Goal: Transaction & Acquisition: Purchase product/service

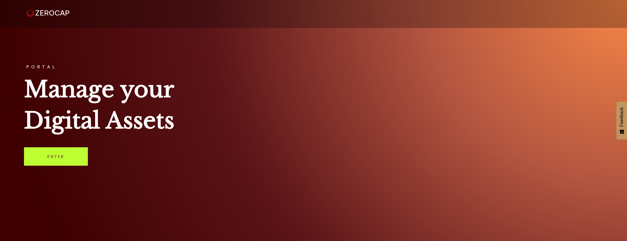
click at [76, 159] on link "Enter" at bounding box center [56, 156] width 64 height 18
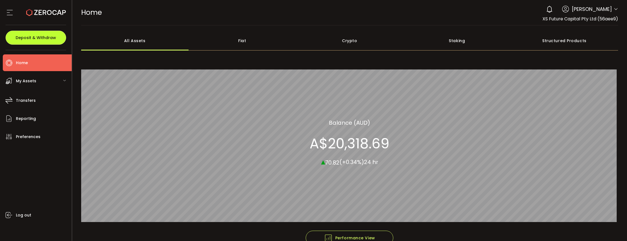
click at [34, 38] on span "Deposit & Withdraw" at bounding box center [36, 38] width 40 height 4
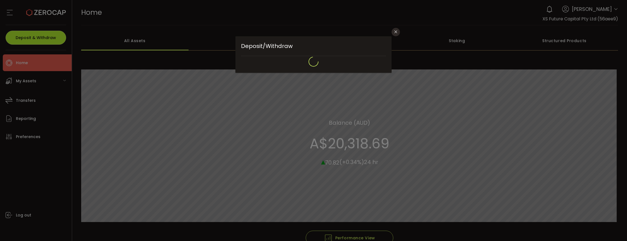
type input "**********"
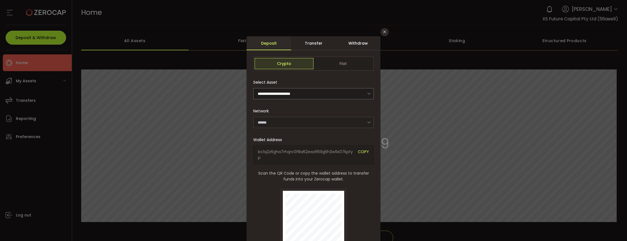
type input "*******"
click at [335, 59] on span "Fiat" at bounding box center [342, 63] width 59 height 11
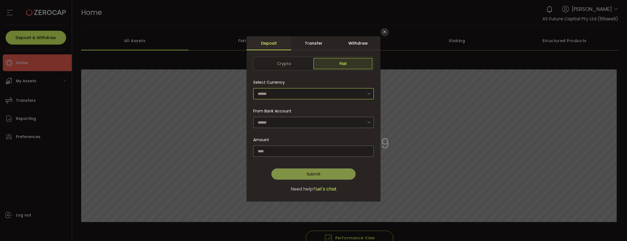
click at [316, 90] on input "dialog" at bounding box center [313, 93] width 120 height 11
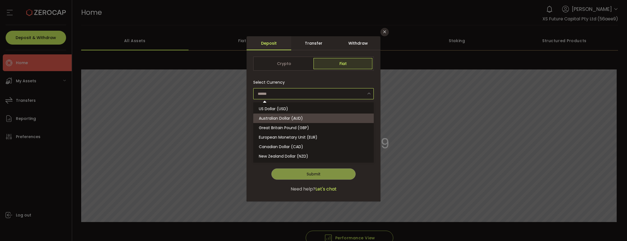
click at [281, 116] on span "Australian Dollar (AUD)" at bounding box center [281, 118] width 44 height 6
type input "**********"
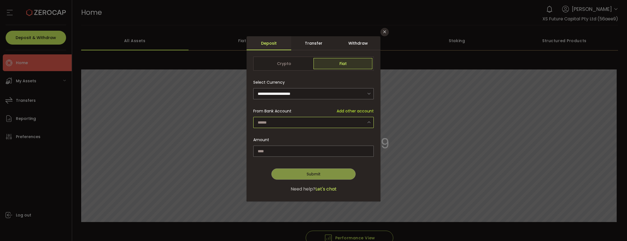
click at [281, 119] on input "dialog" at bounding box center [313, 122] width 120 height 11
click at [283, 134] on li "XS Future Capital Pty Ltd - 9704" at bounding box center [314, 136] width 122 height 9
type input "**********"
click at [284, 151] on input "dialog" at bounding box center [313, 150] width 120 height 11
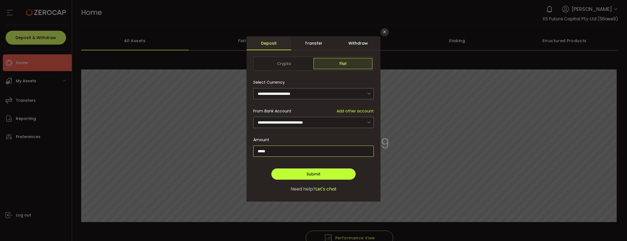
type input "*****"
click at [313, 171] on span "Submit" at bounding box center [313, 174] width 14 height 6
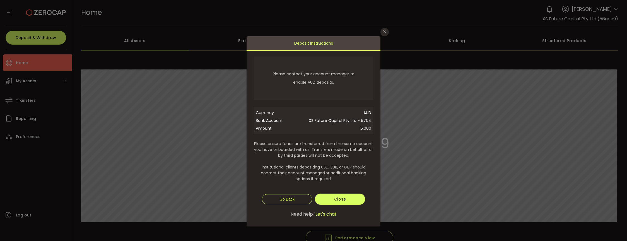
click at [137, 88] on div "**********" at bounding box center [313, 120] width 627 height 241
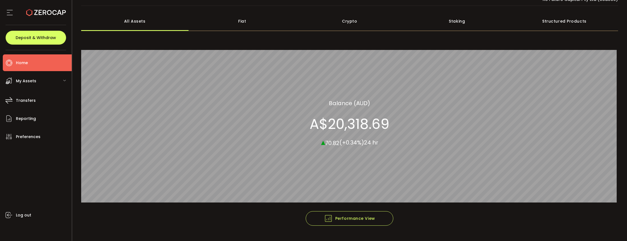
scroll to position [28, 0]
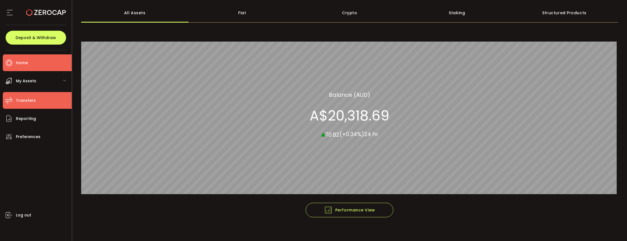
click at [29, 99] on span "Transfers" at bounding box center [26, 100] width 20 height 8
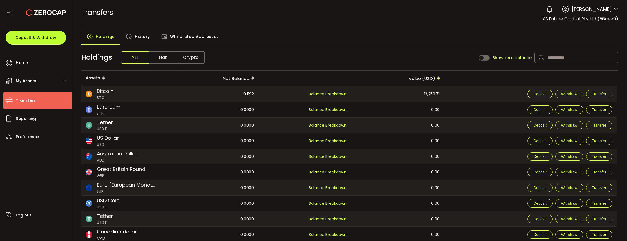
click at [25, 32] on button "Deposit & Withdraw" at bounding box center [36, 38] width 60 height 14
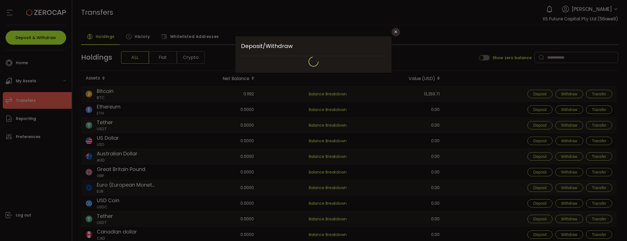
type input "*******"
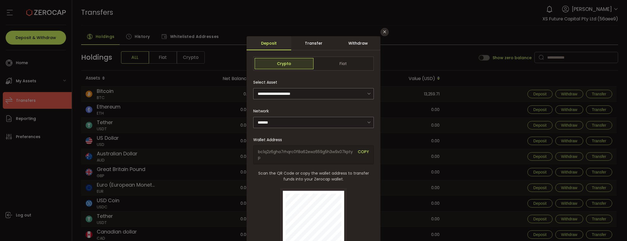
click at [319, 40] on div "Transfer" at bounding box center [313, 43] width 45 height 14
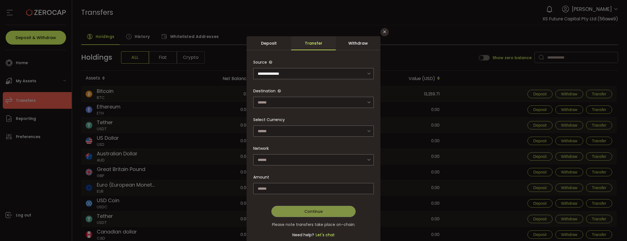
click at [267, 43] on div "Deposit" at bounding box center [268, 43] width 45 height 14
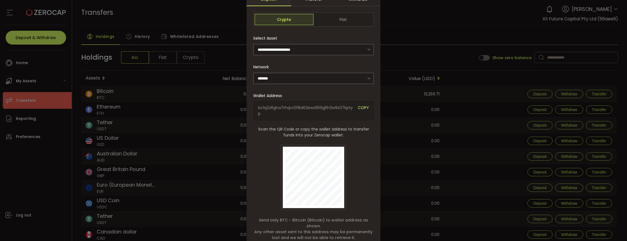
scroll to position [56, 0]
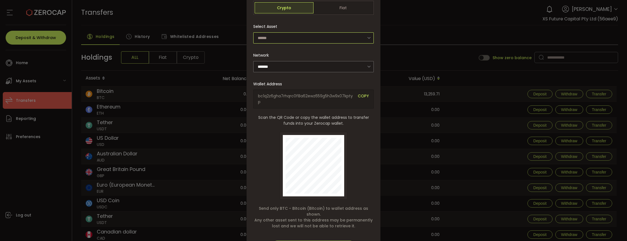
click at [324, 35] on input "dialog" at bounding box center [313, 37] width 120 height 11
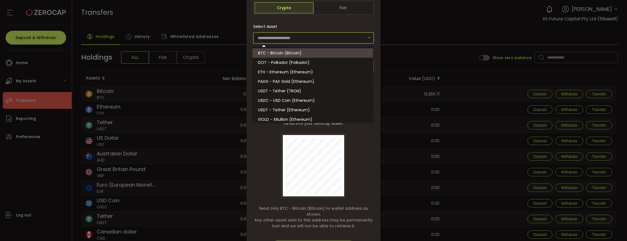
click at [324, 35] on input "dialog" at bounding box center [313, 37] width 120 height 11
type input "**********"
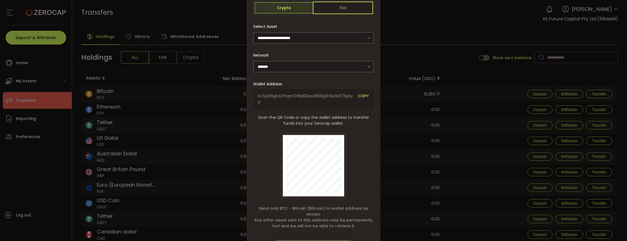
click at [328, 8] on span "Fiat" at bounding box center [342, 7] width 59 height 11
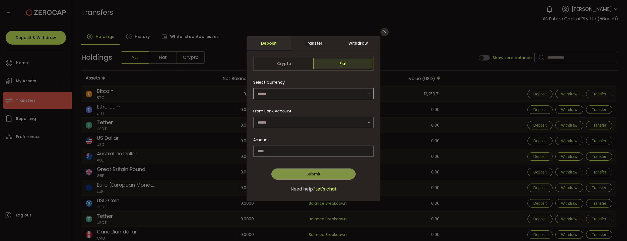
click at [371, 90] on icon "dialog" at bounding box center [368, 93] width 7 height 11
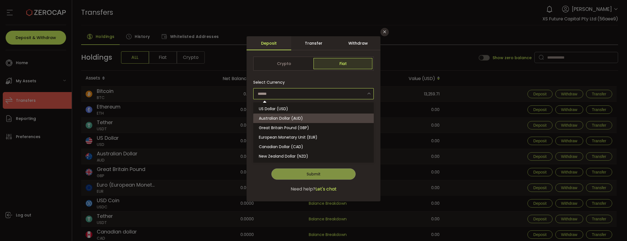
click at [307, 115] on li "Australian Dollar (AUD)" at bounding box center [314, 117] width 122 height 9
type input "**********"
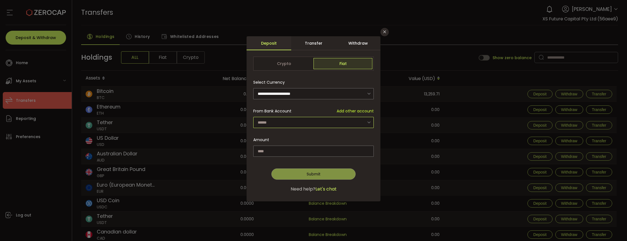
click at [309, 120] on input "dialog" at bounding box center [313, 122] width 120 height 11
click at [292, 138] on span "XS Future Capital Pty Ltd - 9704" at bounding box center [290, 137] width 62 height 6
type input "**********"
click at [290, 150] on input "dialog" at bounding box center [313, 150] width 120 height 11
type input "*"
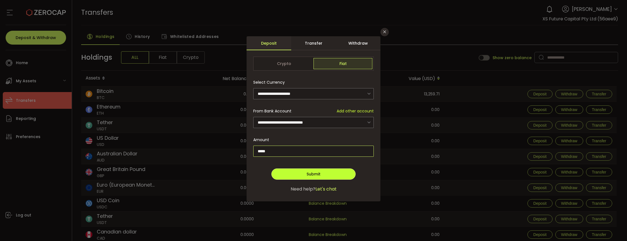
type input "*****"
click at [324, 175] on button "Submit" at bounding box center [313, 173] width 84 height 11
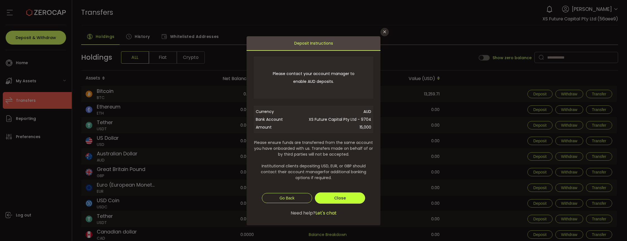
click at [323, 197] on button "Close" at bounding box center [340, 197] width 50 height 11
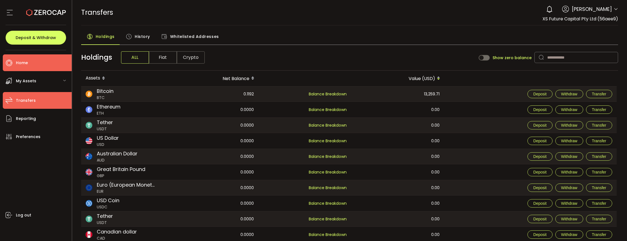
click at [30, 62] on li "Home" at bounding box center [37, 62] width 69 height 17
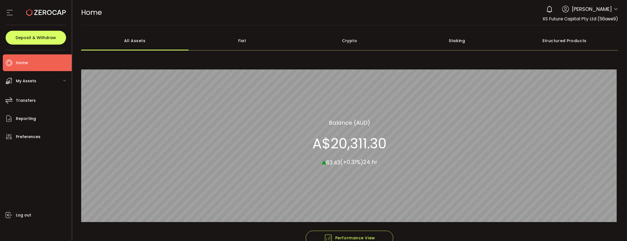
click at [30, 82] on span "My Assets" at bounding box center [26, 81] width 20 height 8
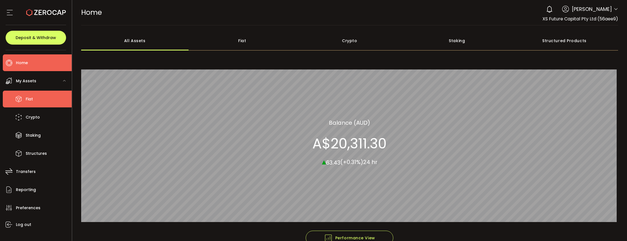
click at [32, 101] on span "Fiat" at bounding box center [29, 99] width 7 height 8
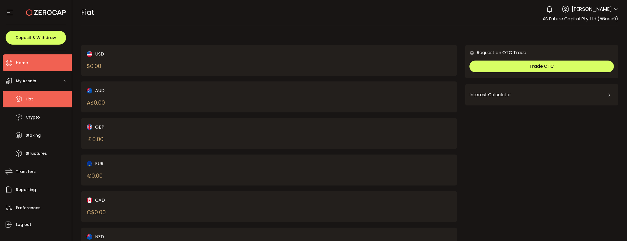
click at [21, 63] on span "Home" at bounding box center [22, 63] width 12 height 8
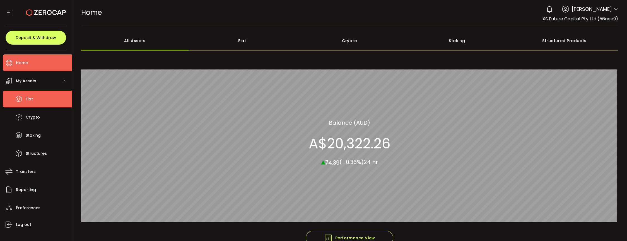
click at [35, 96] on li "Fiat" at bounding box center [37, 99] width 69 height 17
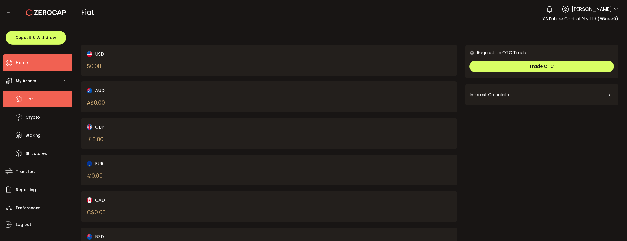
click at [23, 60] on span "Home" at bounding box center [22, 63] width 12 height 8
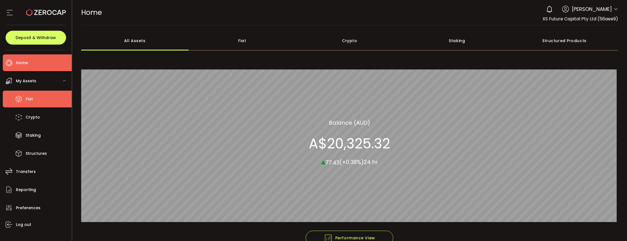
click at [32, 97] on span "Fiat" at bounding box center [29, 99] width 7 height 8
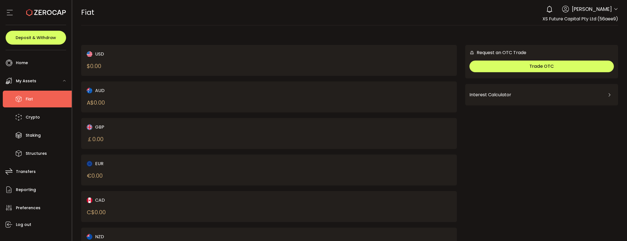
click at [134, 96] on div "AUD A$ 0.00" at bounding box center [169, 97] width 164 height 20
click at [484, 14] on div "FIAT Buy Power A$0.00 AUD Fiat Fiat Your verification is pending 0 [PERSON_NAME…" at bounding box center [349, 12] width 537 height 25
click at [8, 13] on use at bounding box center [10, 12] width 6 height 5
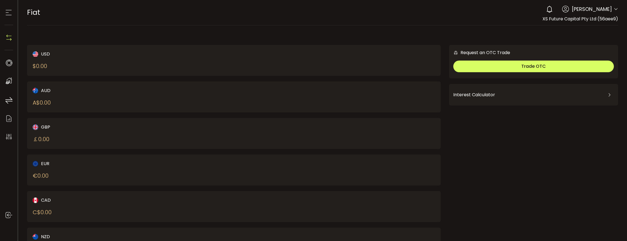
click at [8, 13] on use at bounding box center [9, 12] width 6 height 5
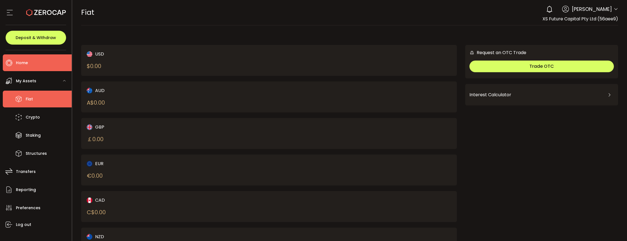
click at [26, 64] on span "Home" at bounding box center [22, 63] width 12 height 8
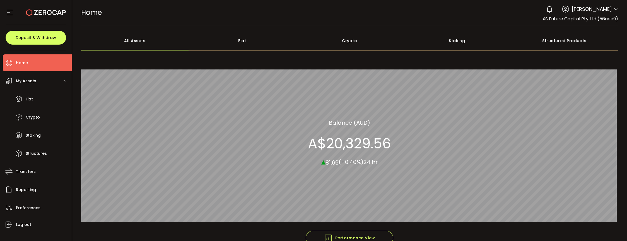
click at [29, 79] on span "My Assets" at bounding box center [26, 81] width 20 height 8
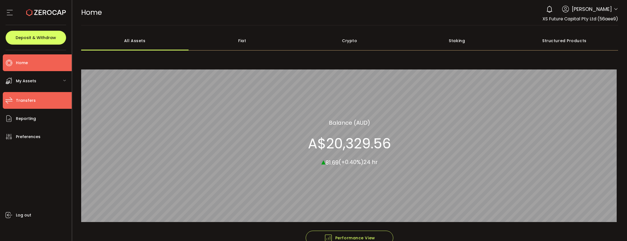
click at [31, 101] on span "Transfers" at bounding box center [26, 100] width 20 height 8
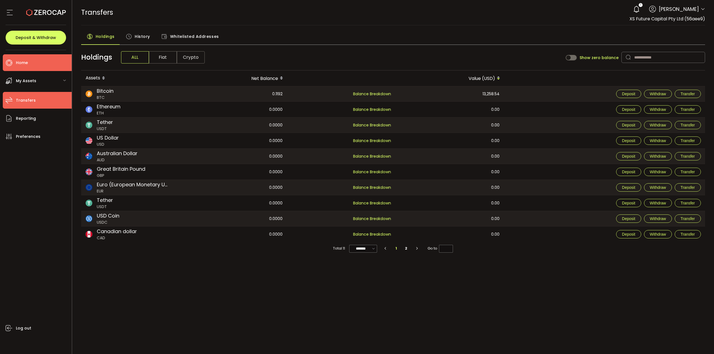
click at [25, 65] on span "Home" at bounding box center [22, 63] width 12 height 8
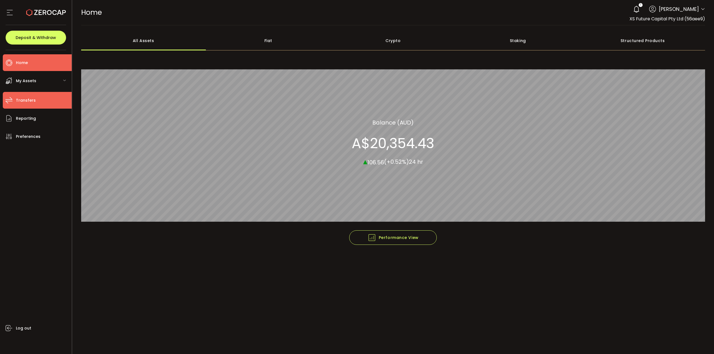
click at [24, 101] on span "Transfers" at bounding box center [26, 100] width 20 height 8
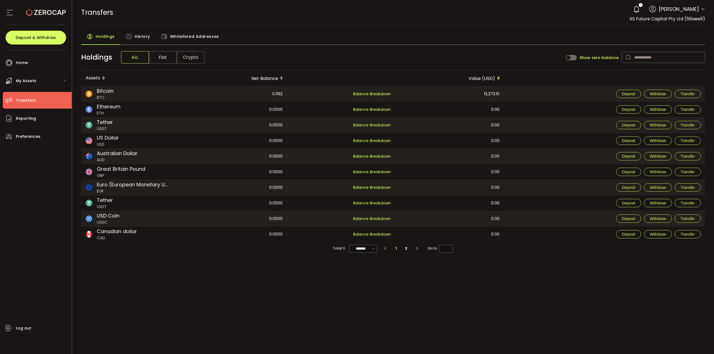
click at [160, 57] on span "Fiat" at bounding box center [163, 57] width 28 height 12
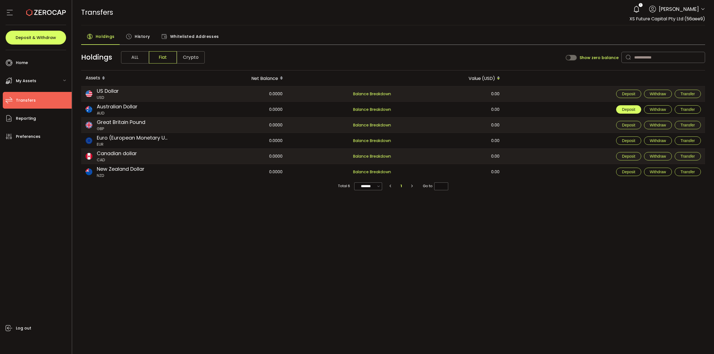
click at [626, 111] on span "Deposit" at bounding box center [628, 109] width 13 height 4
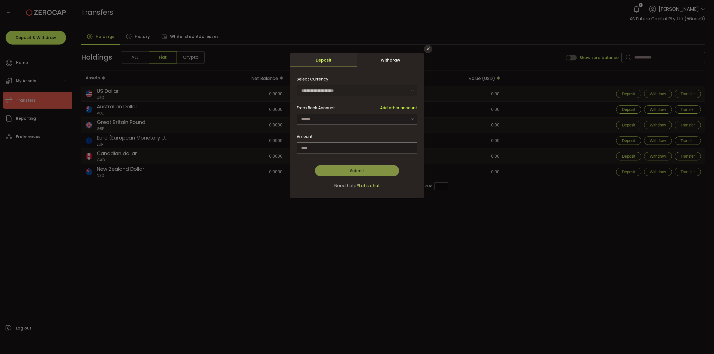
click at [413, 92] on icon "dialog" at bounding box center [412, 90] width 7 height 11
click at [346, 116] on input "dialog" at bounding box center [357, 119] width 120 height 11
click at [342, 131] on li "XS Future Capital Pty Ltd - 9704" at bounding box center [358, 133] width 122 height 9
type input "**********"
click at [342, 149] on input "dialog" at bounding box center [357, 147] width 120 height 11
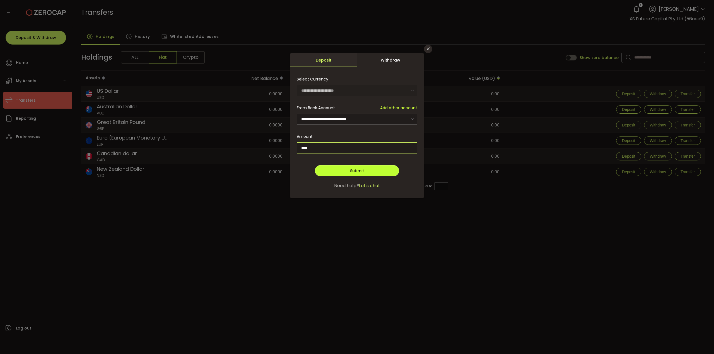
type input "****"
click at [364, 172] on span "Submit" at bounding box center [357, 171] width 14 height 6
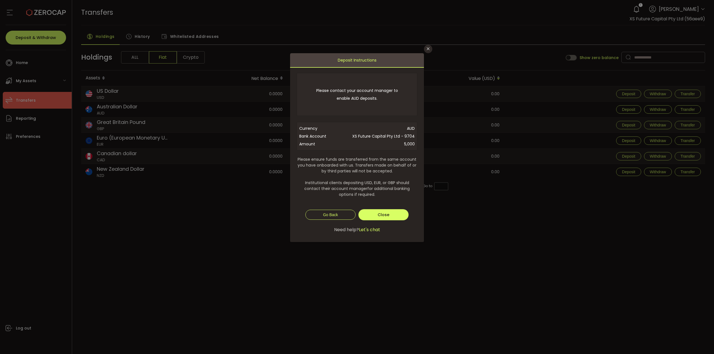
click at [371, 230] on span "Let's chat" at bounding box center [369, 230] width 21 height 7
click at [426, 49] on icon "Close" at bounding box center [428, 49] width 4 height 4
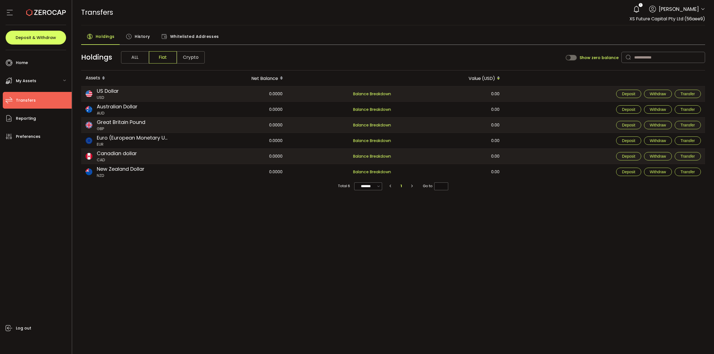
click at [523, 234] on div "PDF is being processed and will download to your computer TRANSFERS Buy Power A…" at bounding box center [393, 177] width 642 height 354
click at [170, 35] on span "Whitelisted Addresses" at bounding box center [194, 36] width 49 height 11
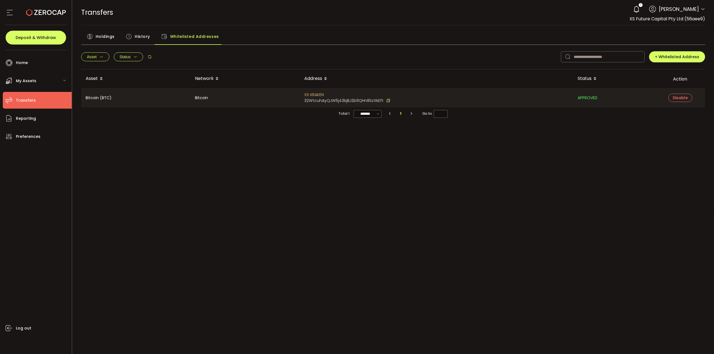
click at [135, 34] on span "History" at bounding box center [142, 36] width 15 height 11
